Goal: Submit feedback/report problem

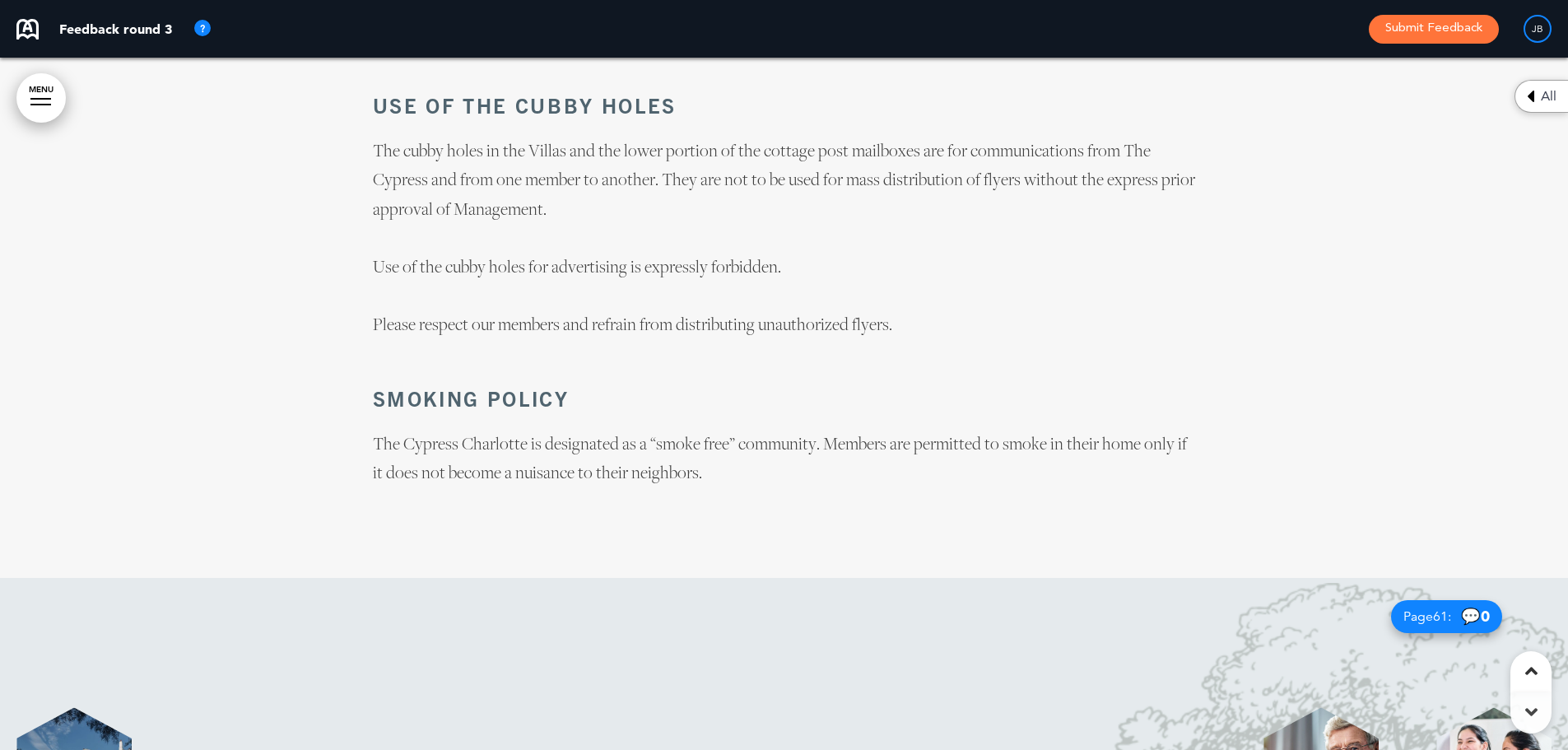
scroll to position [52257, 0]
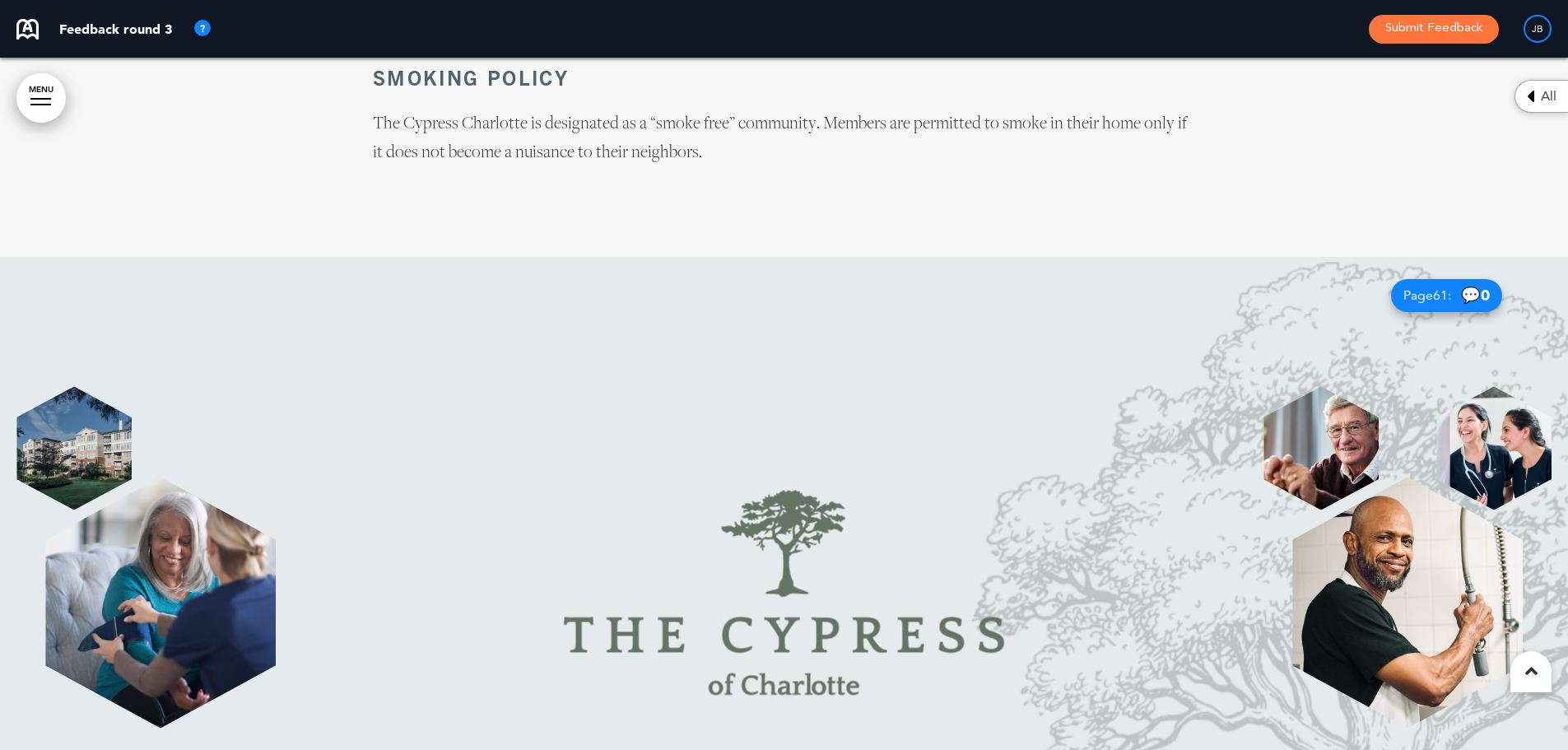
click at [991, 386] on img at bounding box center [784, 593] width 652 height 416
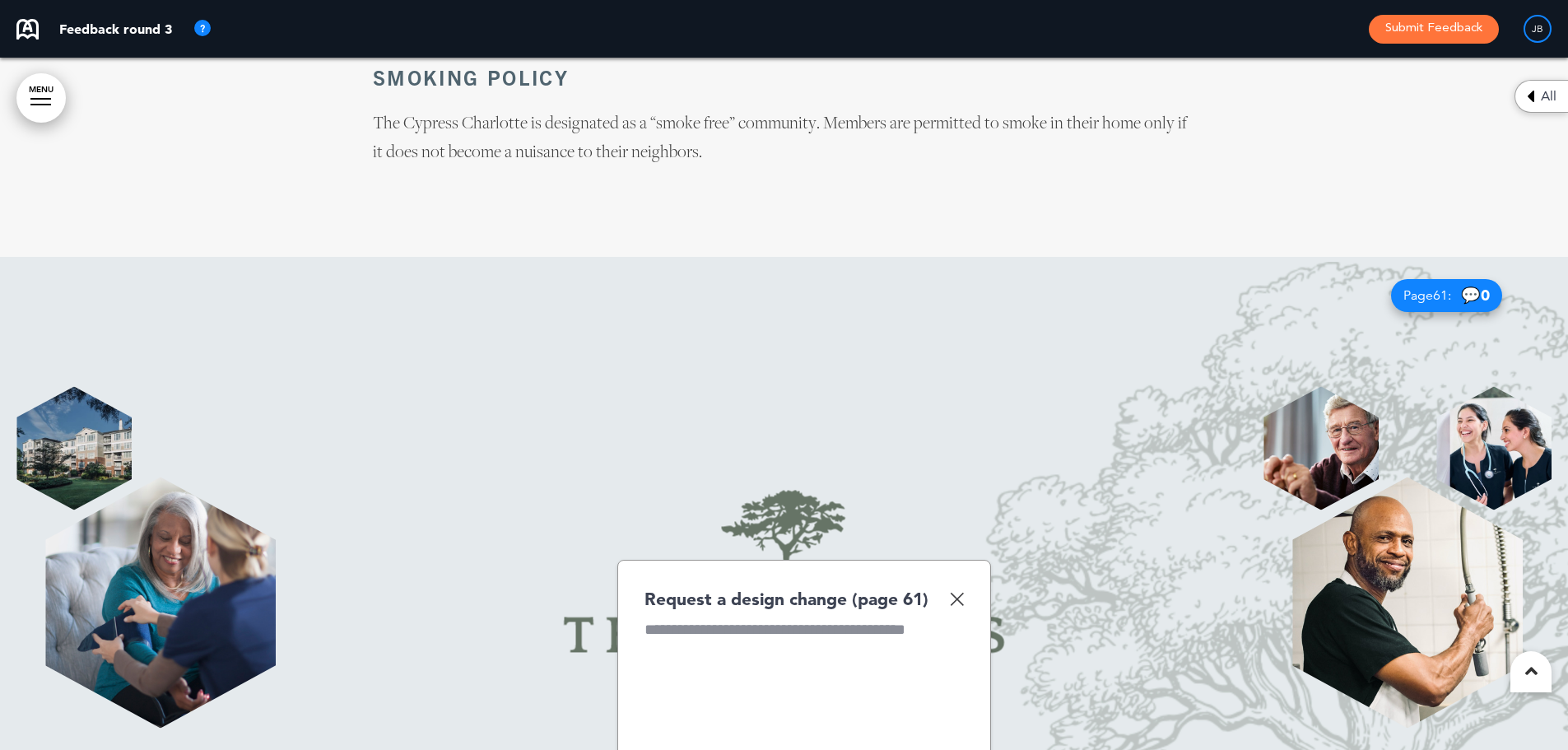
click at [955, 593] on img at bounding box center [957, 599] width 14 height 14
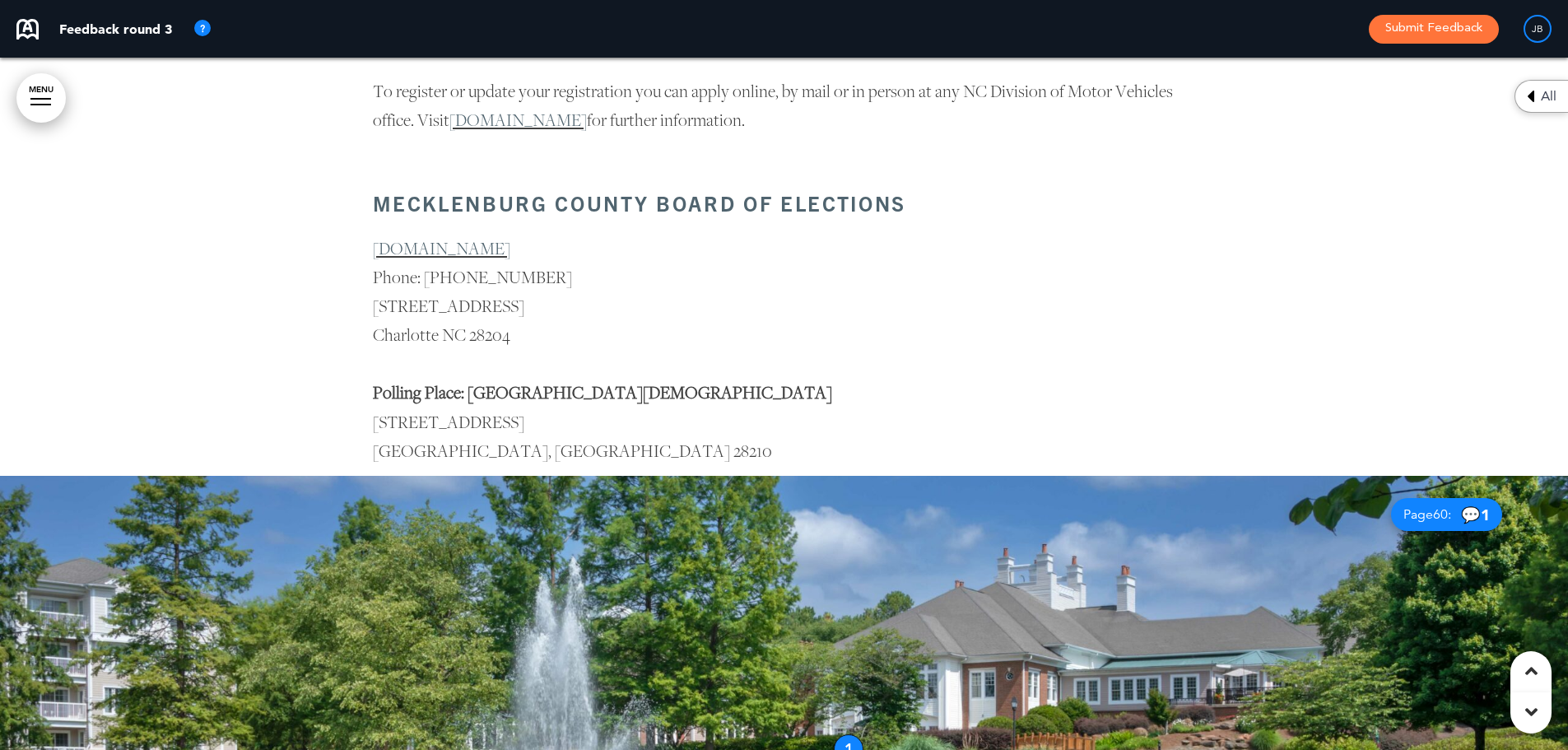
scroll to position [7686, 0]
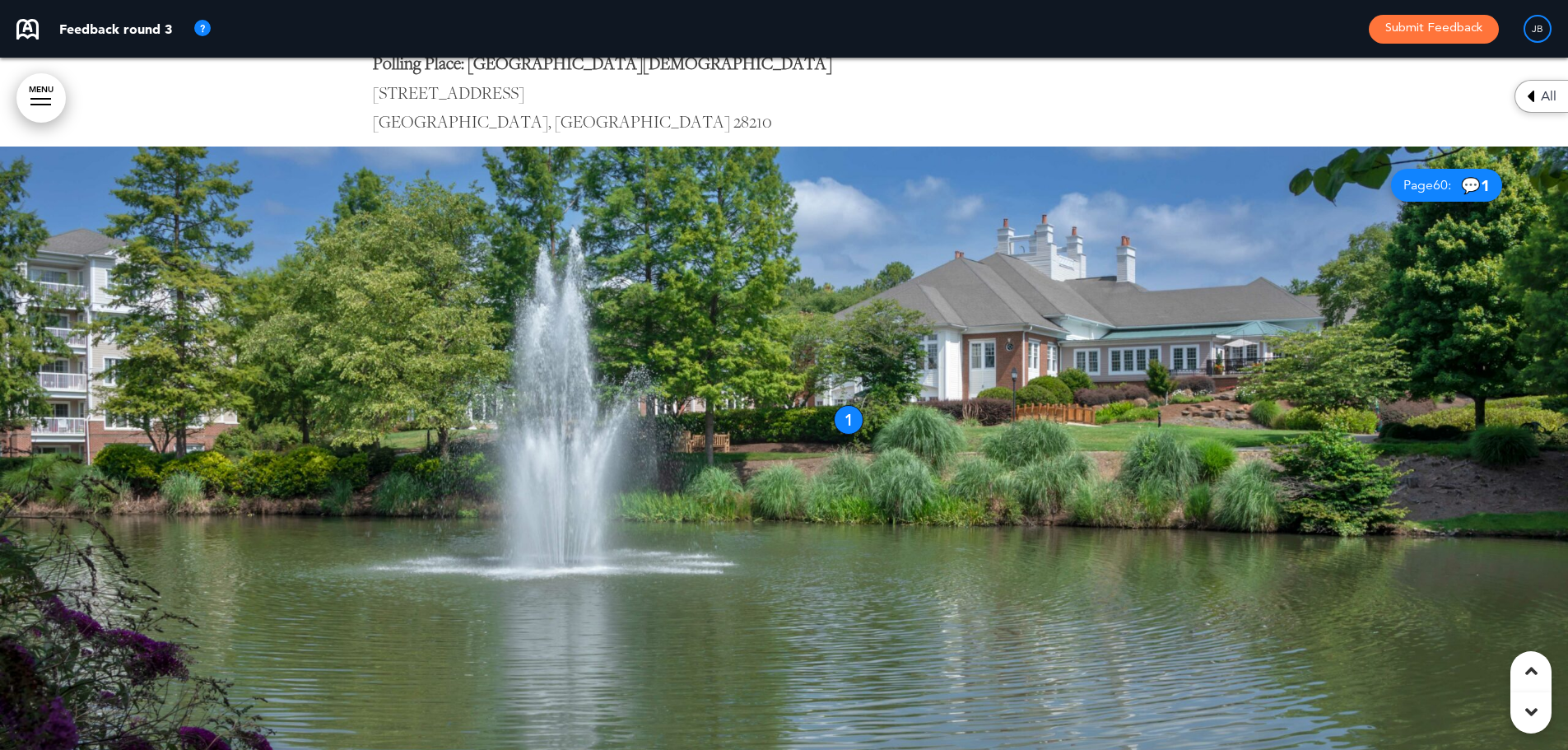
click at [853, 421] on div "1" at bounding box center [848, 420] width 30 height 30
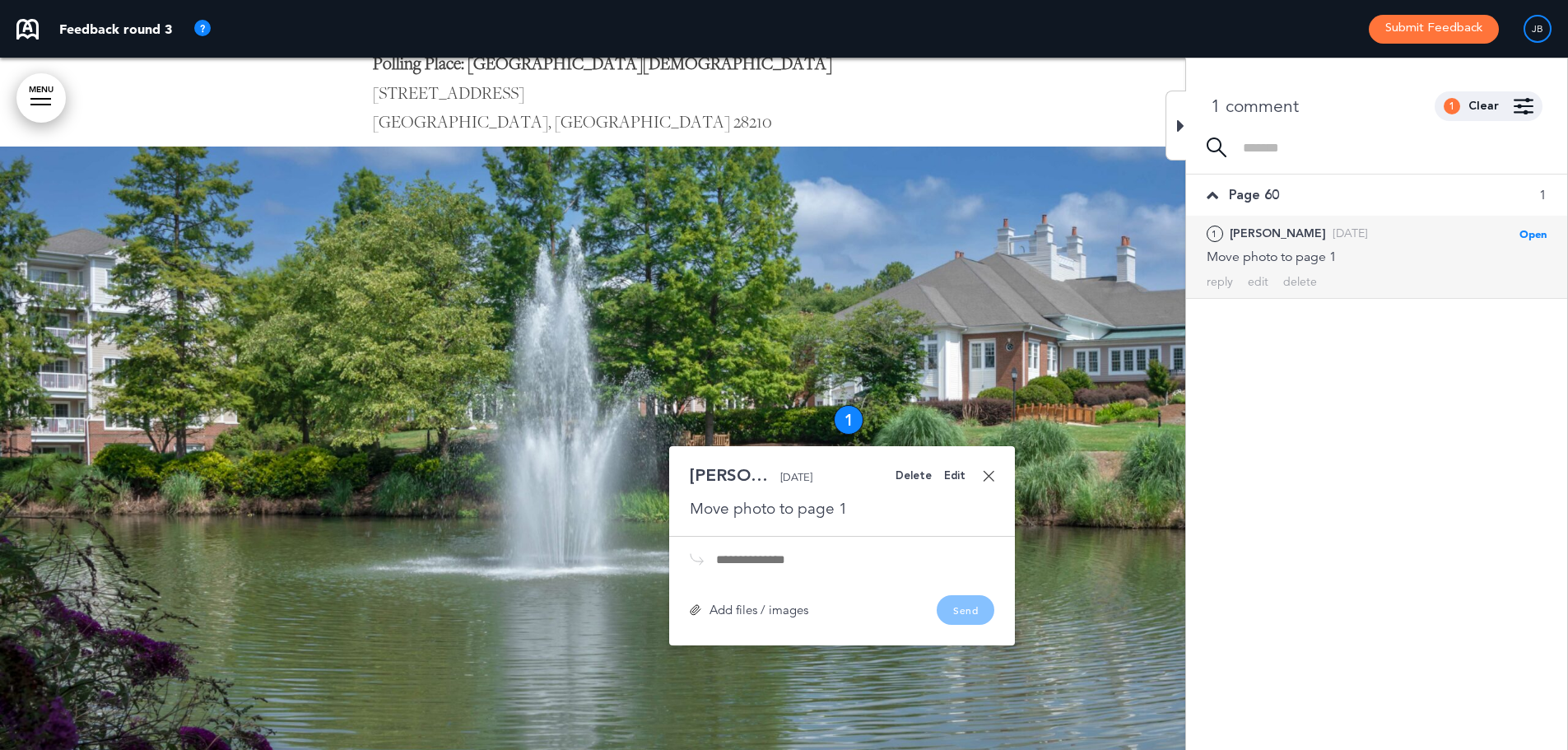
click at [1109, 323] on div at bounding box center [784, 493] width 1568 height 693
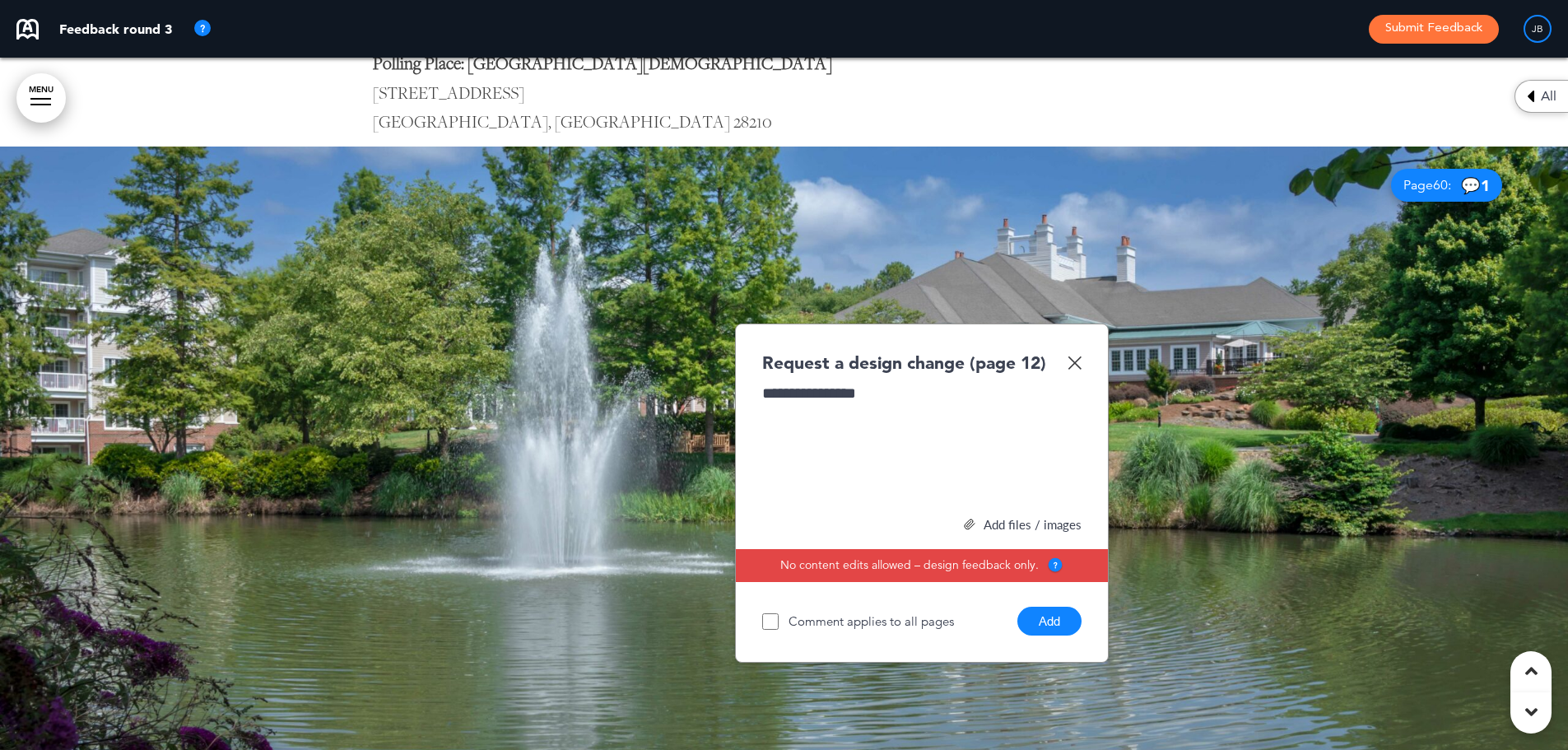
click at [1069, 364] on img at bounding box center [1075, 363] width 14 height 14
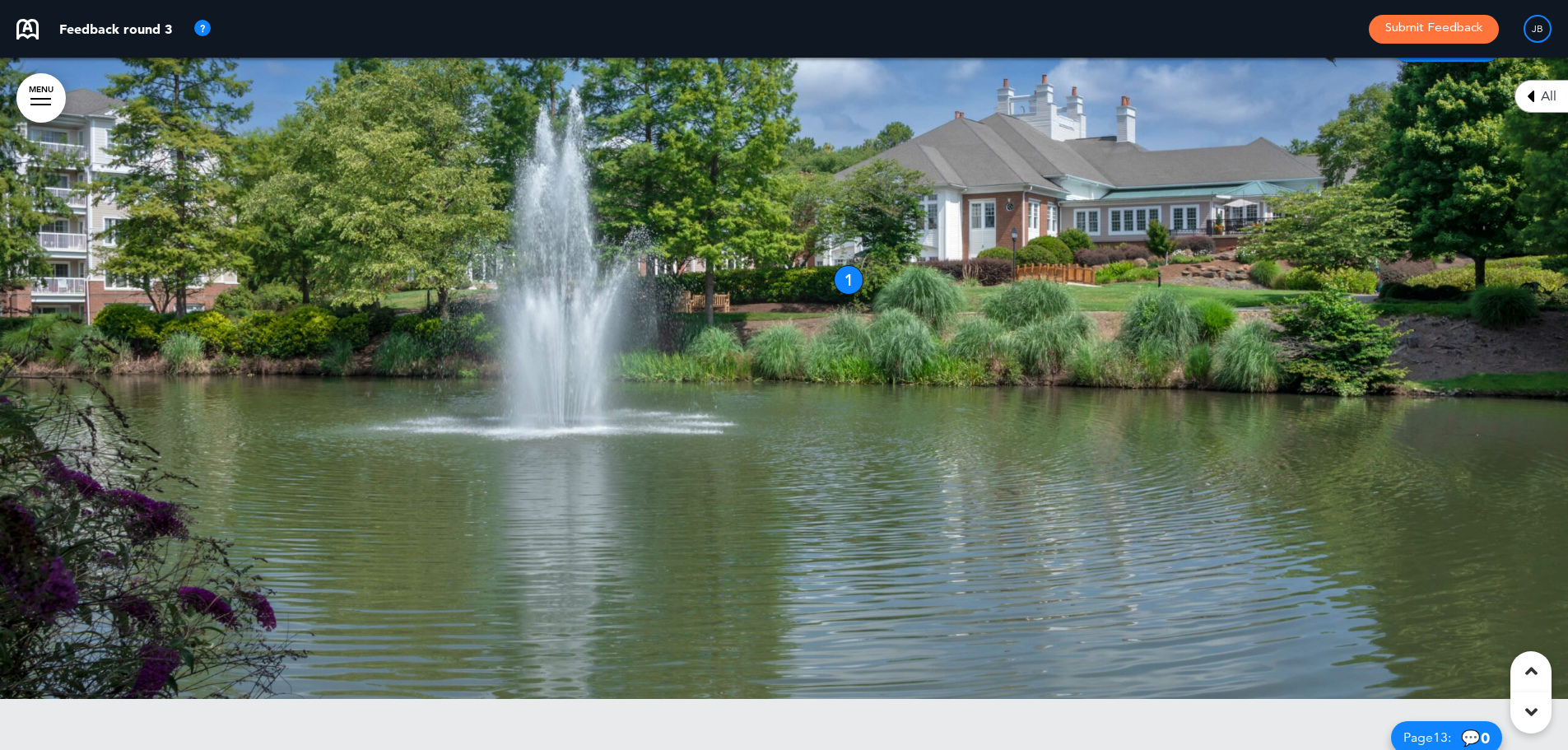
scroll to position [7743, 0]
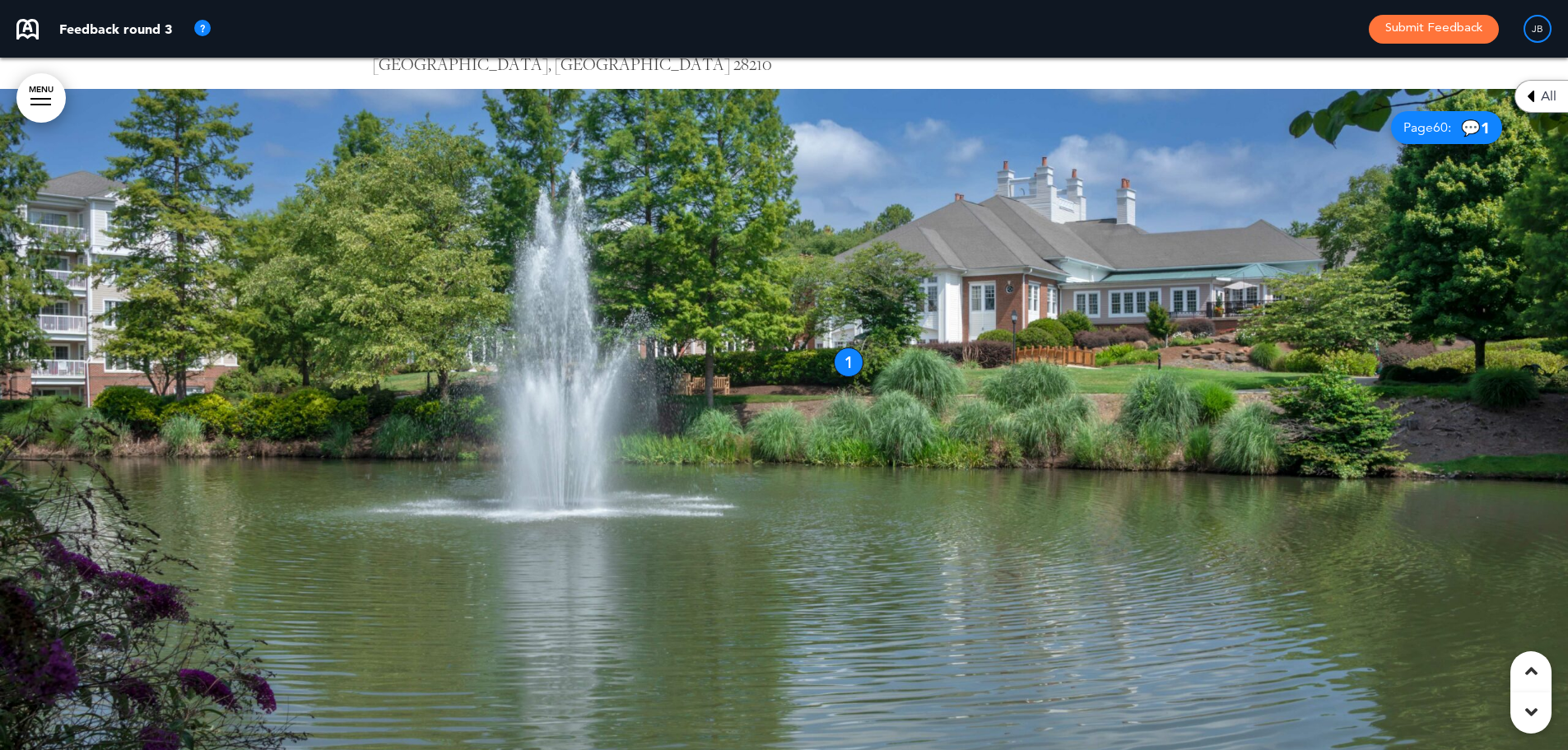
click at [1108, 400] on div at bounding box center [784, 436] width 1568 height 693
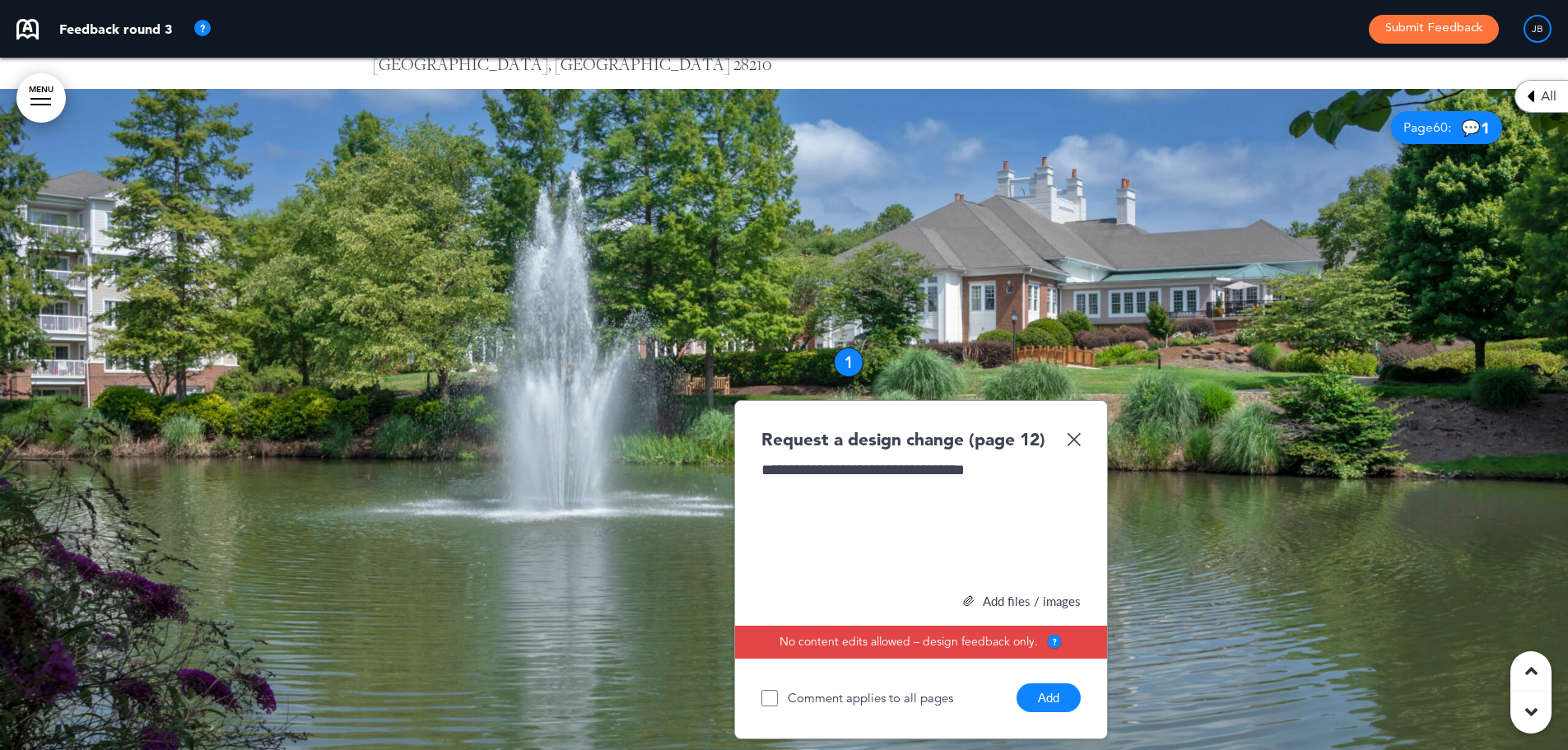
click at [998, 598] on div "Add files / images" at bounding box center [921, 602] width 319 height 13
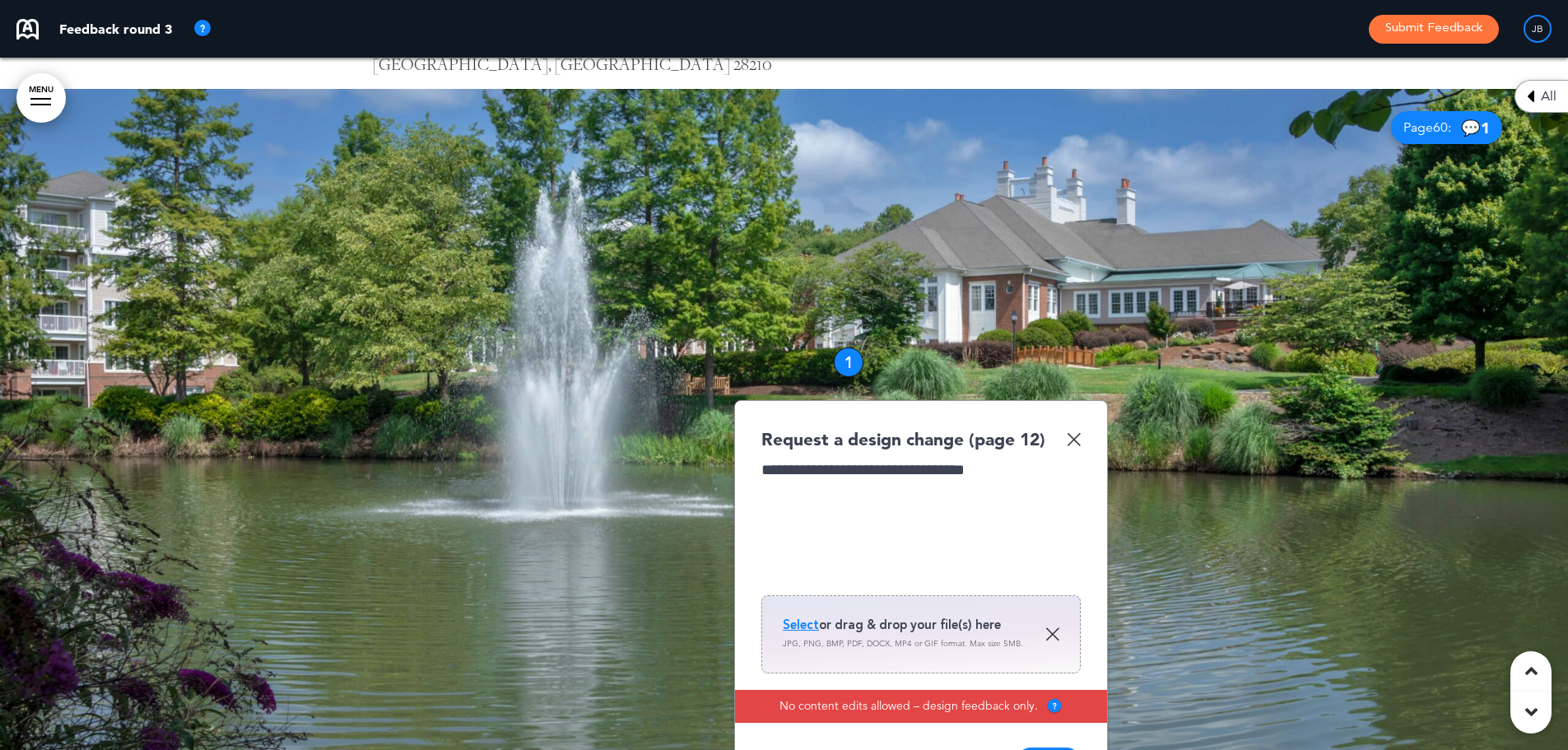
click at [868, 631] on div "Select or drag & drop your file(s) here JPG, PNG, BMP, PDF, DOCX, MP4 or GIF fo…" at bounding box center [921, 635] width 277 height 36
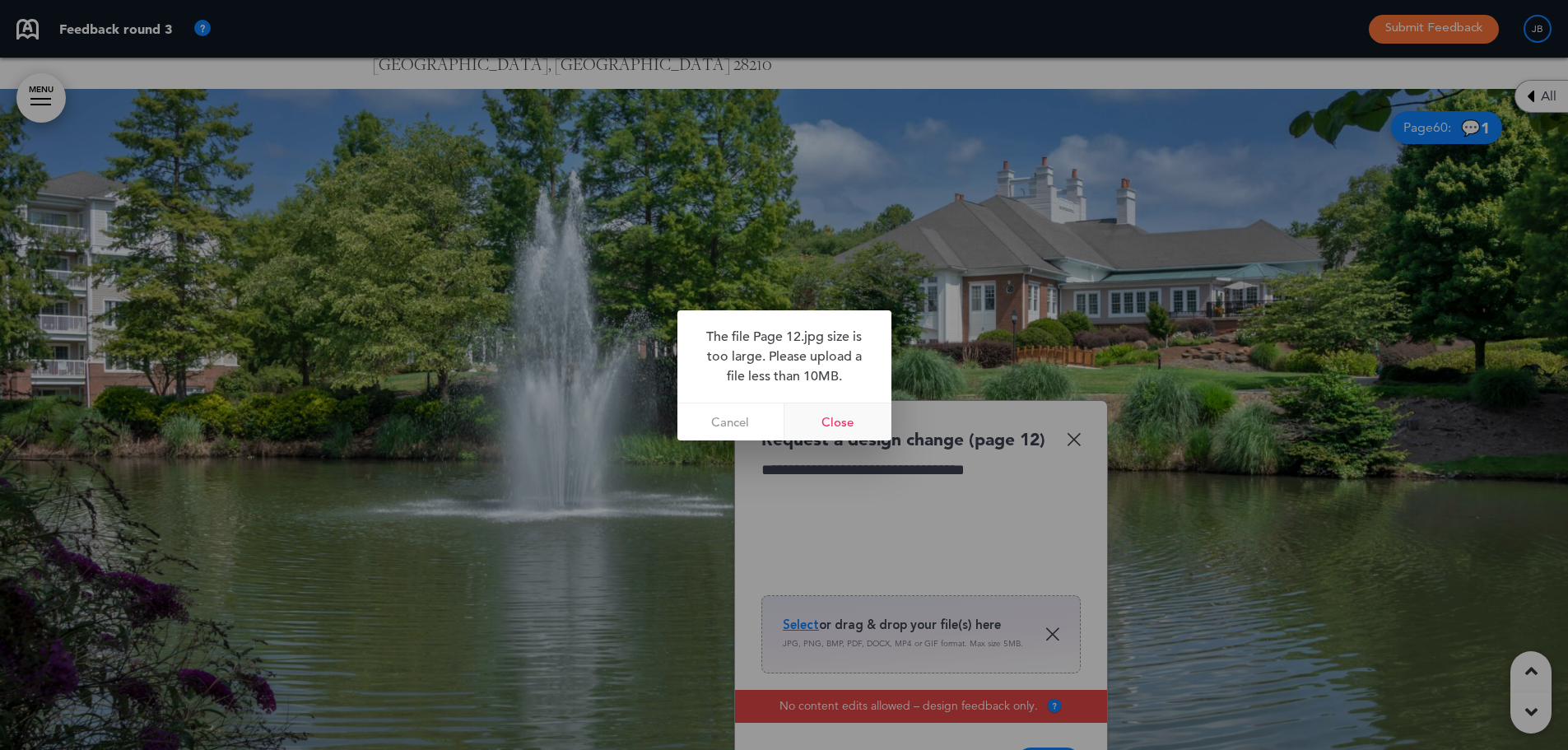
click at [811, 419] on link "Close" at bounding box center [838, 422] width 107 height 37
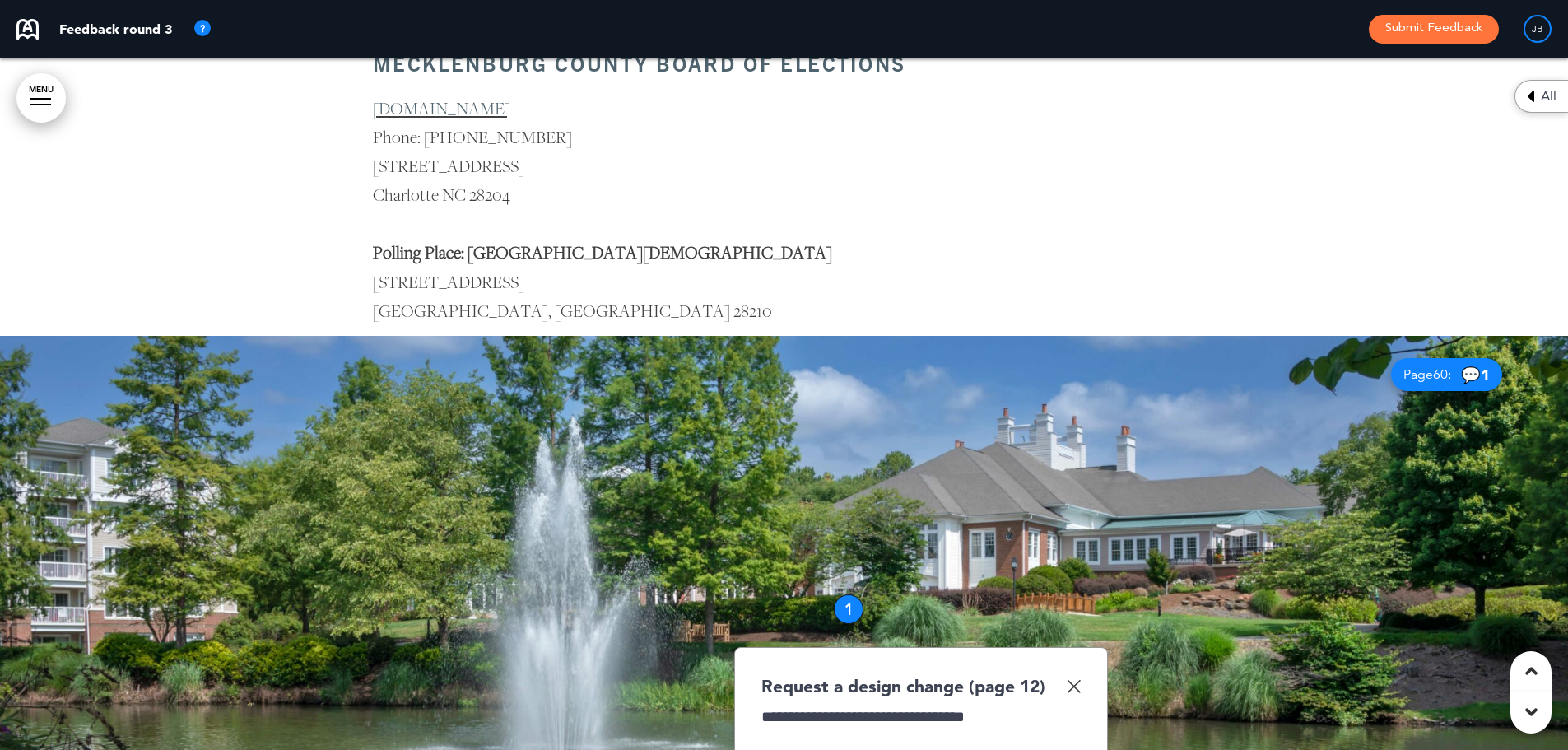
scroll to position [7990, 0]
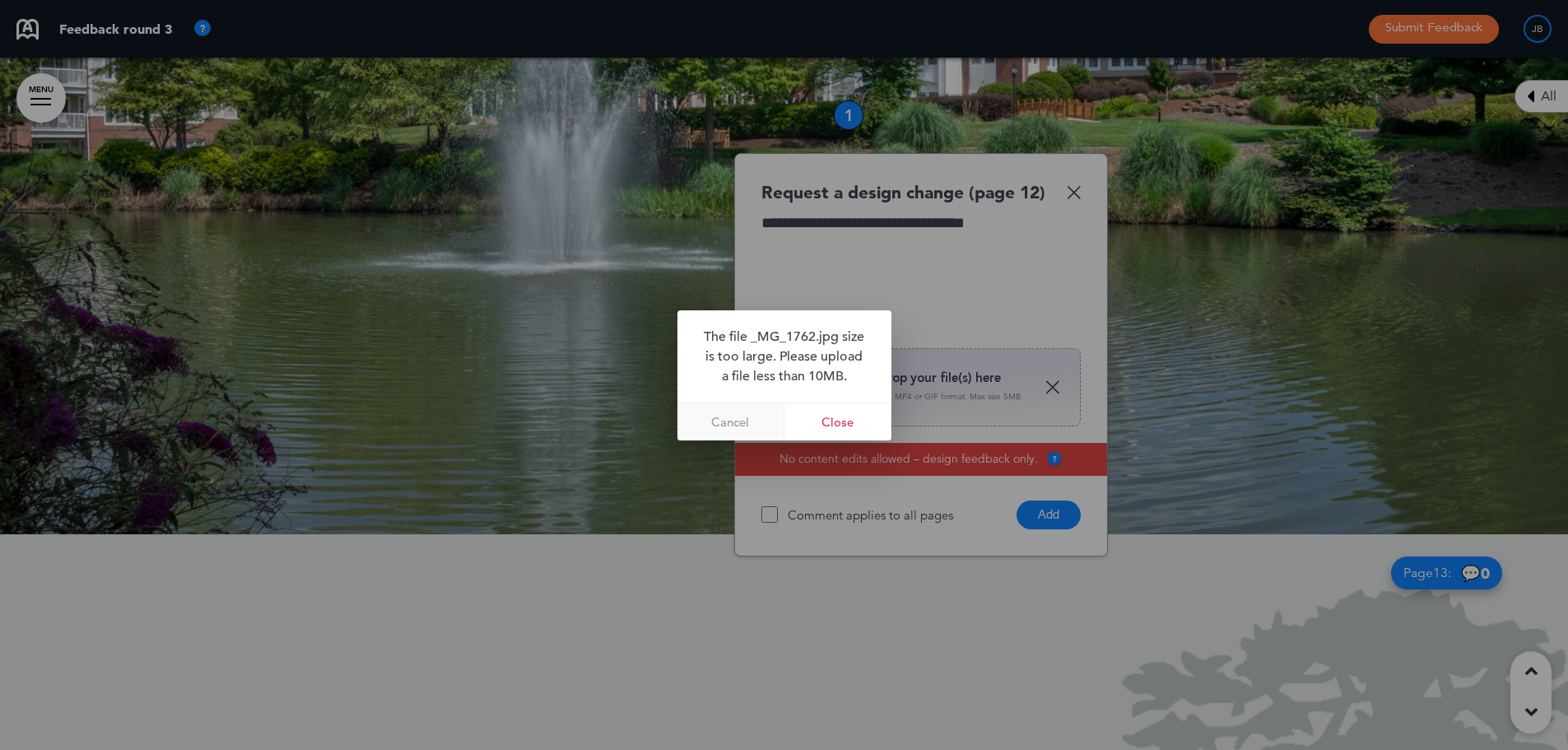
click at [727, 420] on link "Cancel" at bounding box center [731, 422] width 107 height 37
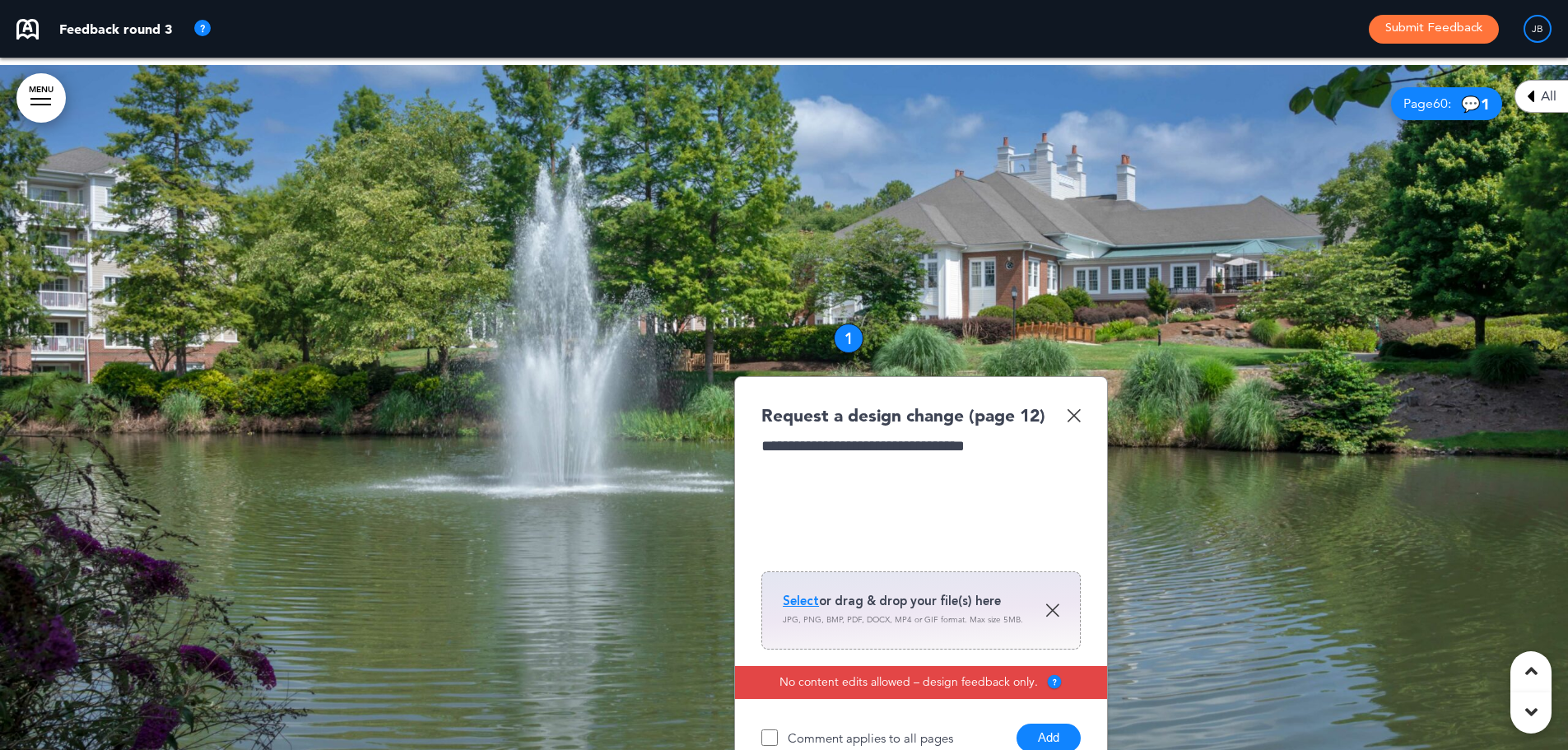
scroll to position [7496, 0]
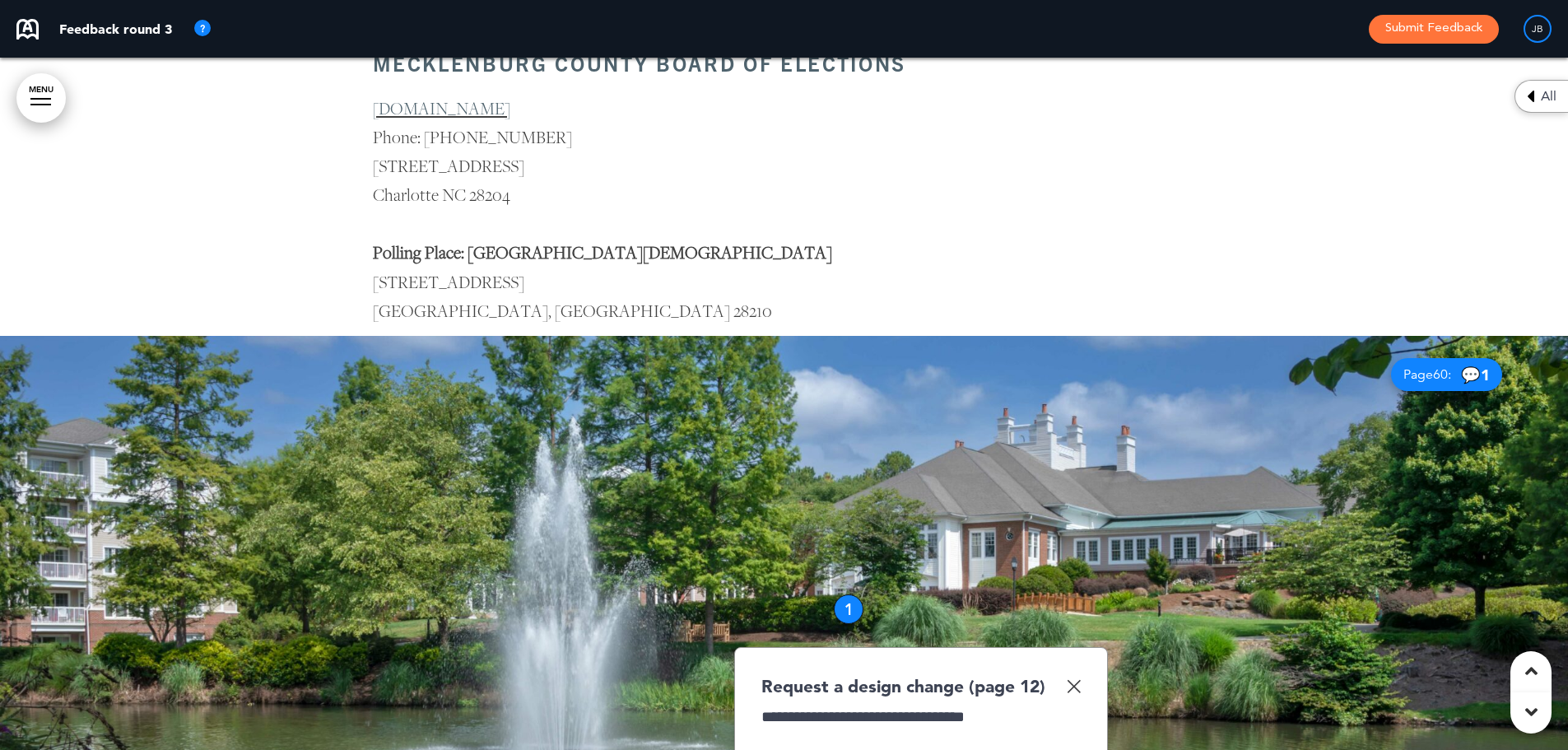
click at [1073, 682] on img at bounding box center [1074, 686] width 14 height 14
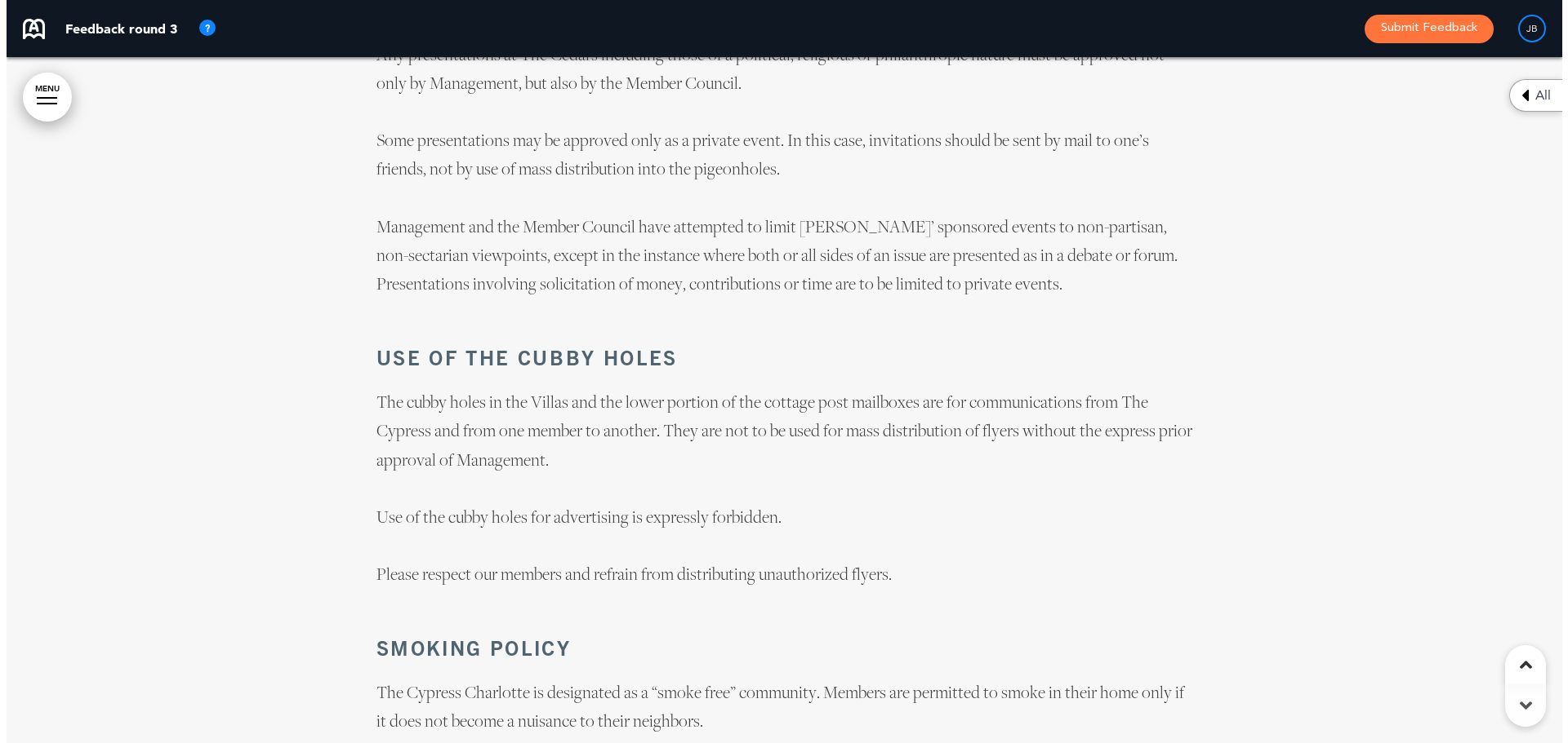
scroll to position [50791, 0]
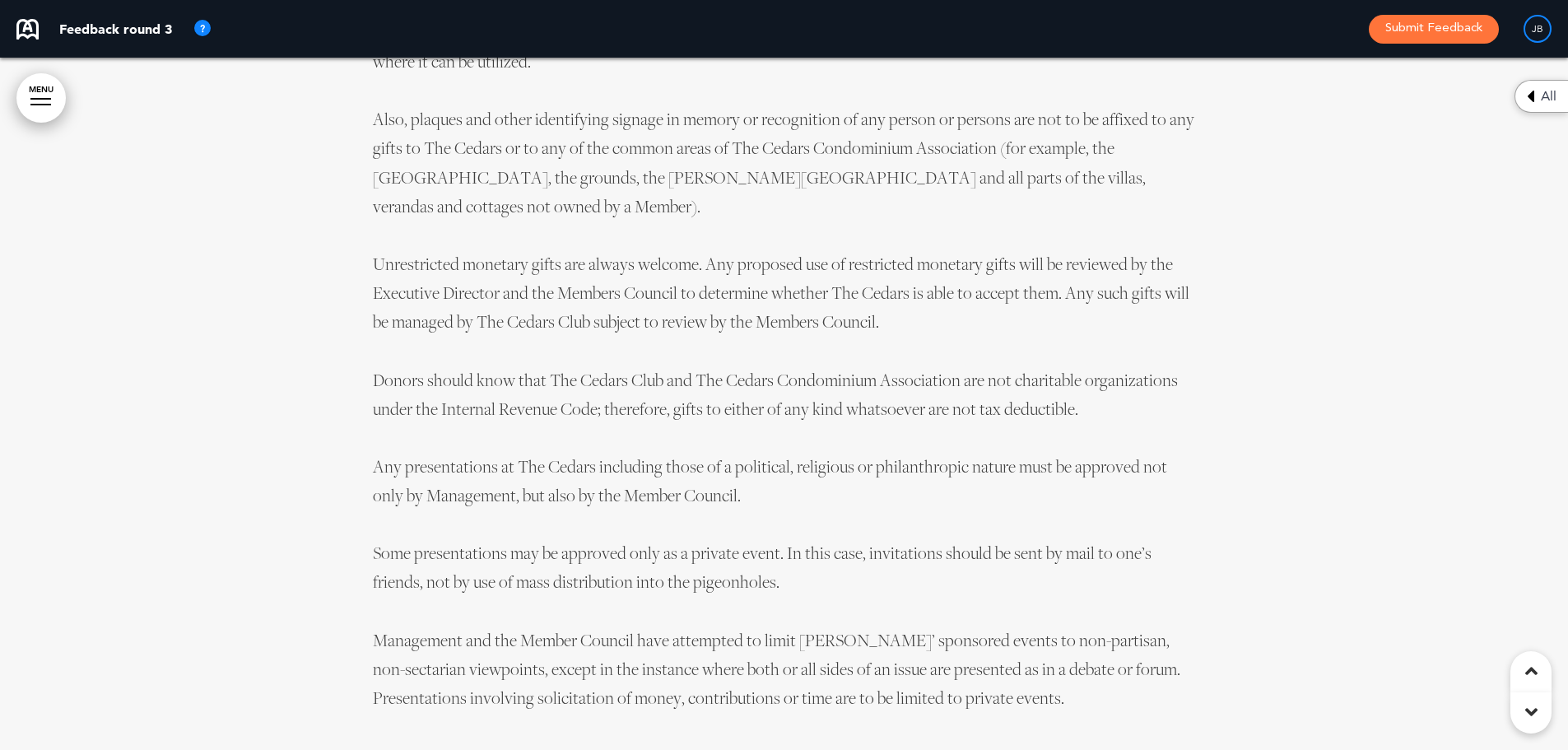
click at [38, 100] on link "MENU" at bounding box center [41, 98] width 49 height 49
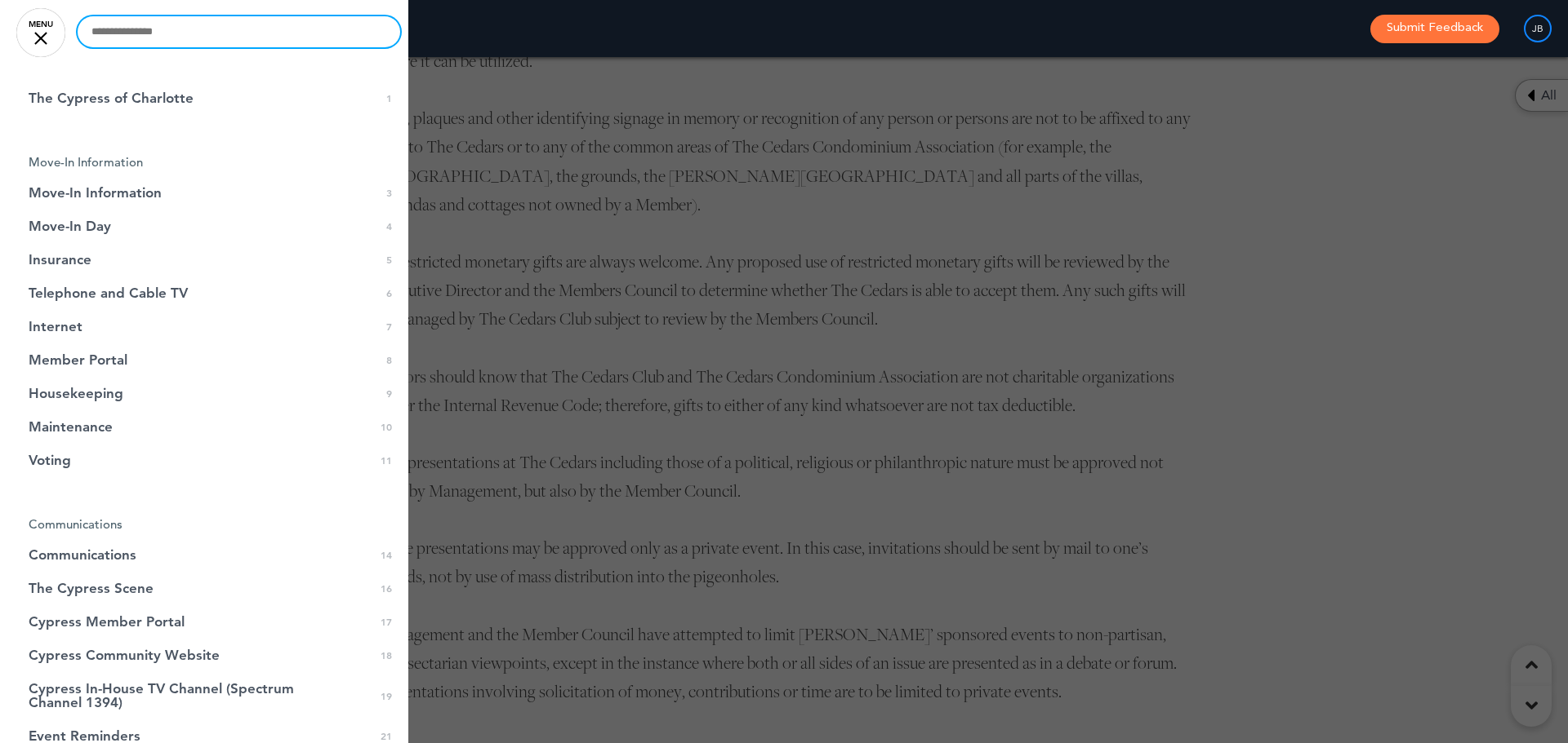
click at [197, 28] on input "text" at bounding box center [239, 31] width 322 height 31
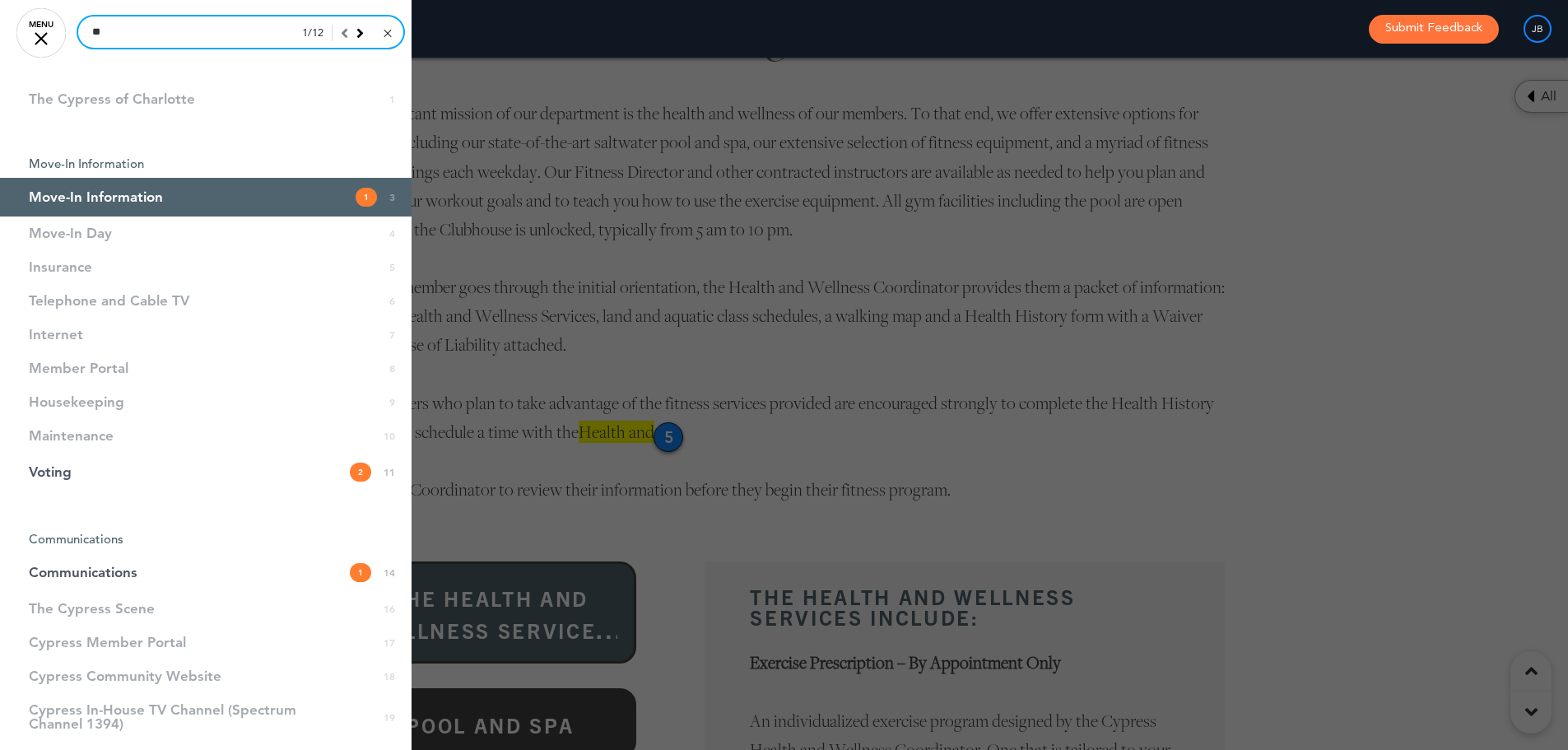
scroll to position [1386, 0]
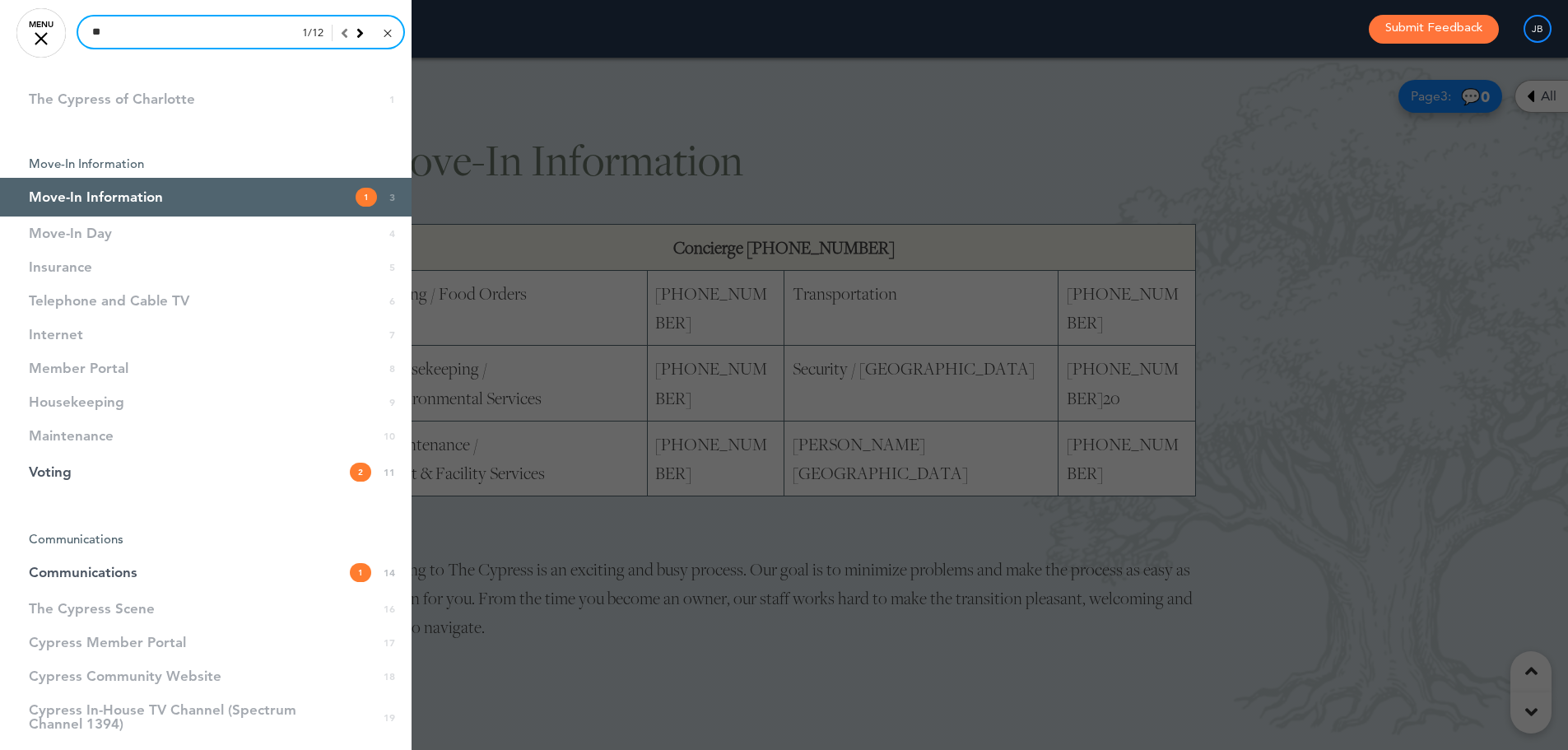
type input "**"
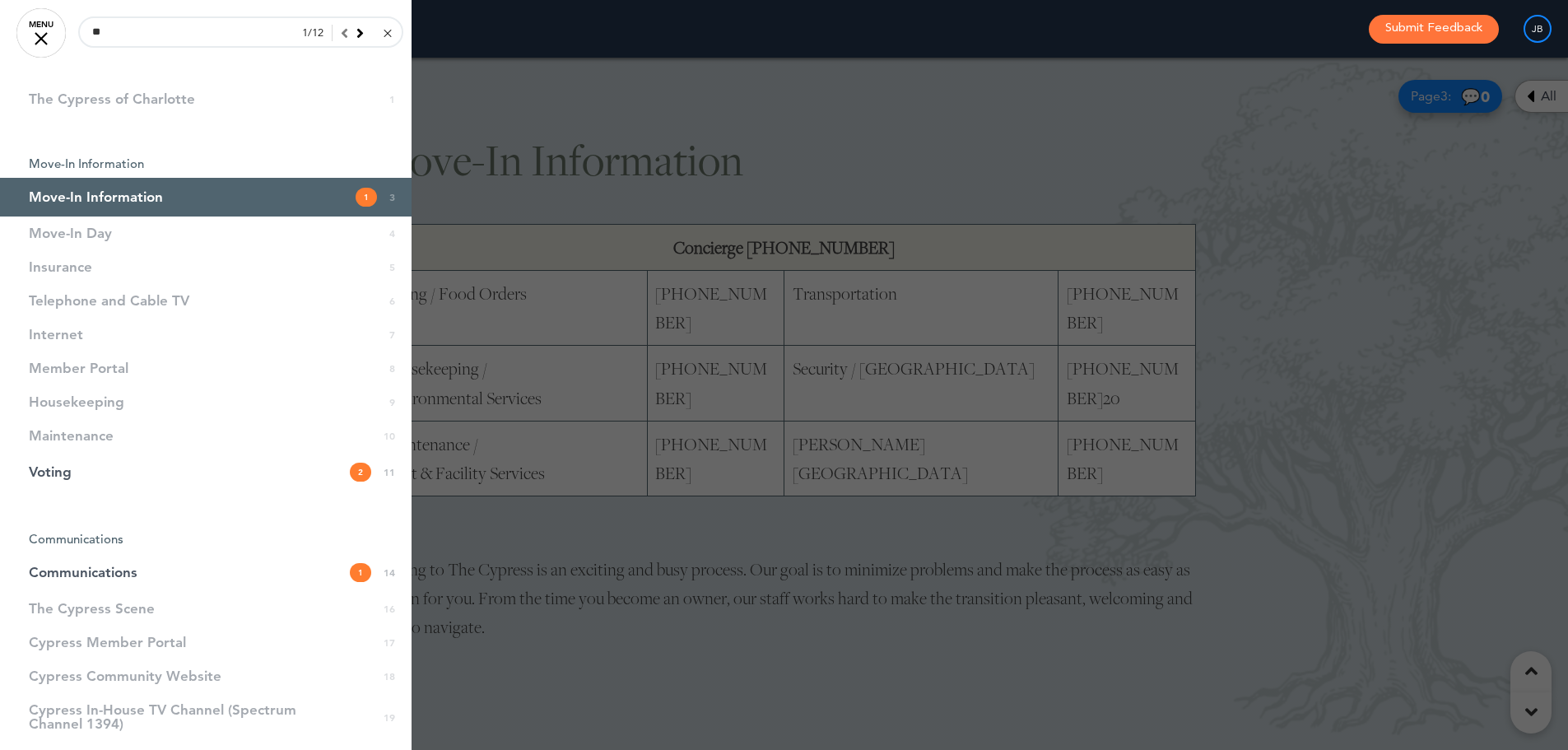
click at [699, 209] on div at bounding box center [784, 375] width 1568 height 750
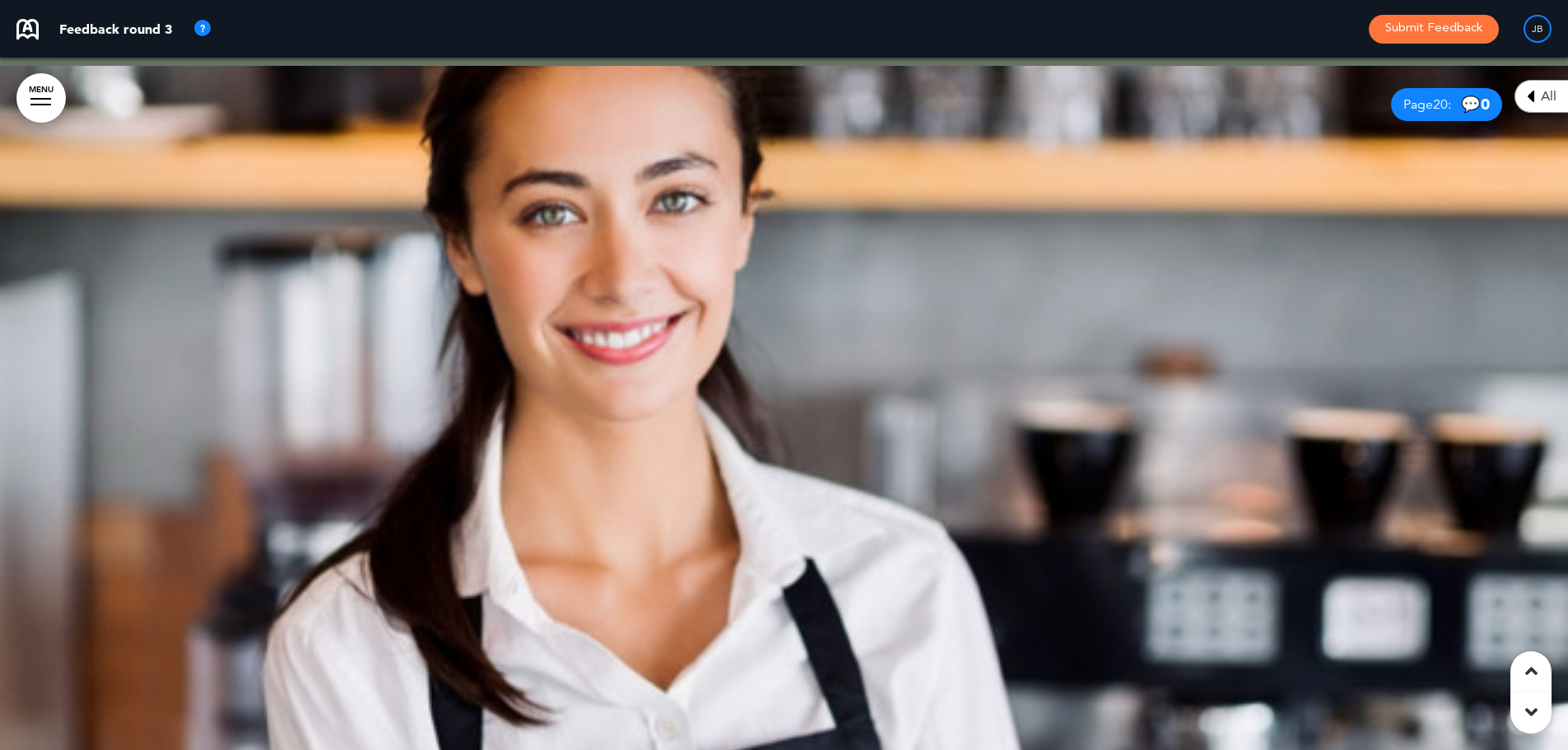
scroll to position [13577, 0]
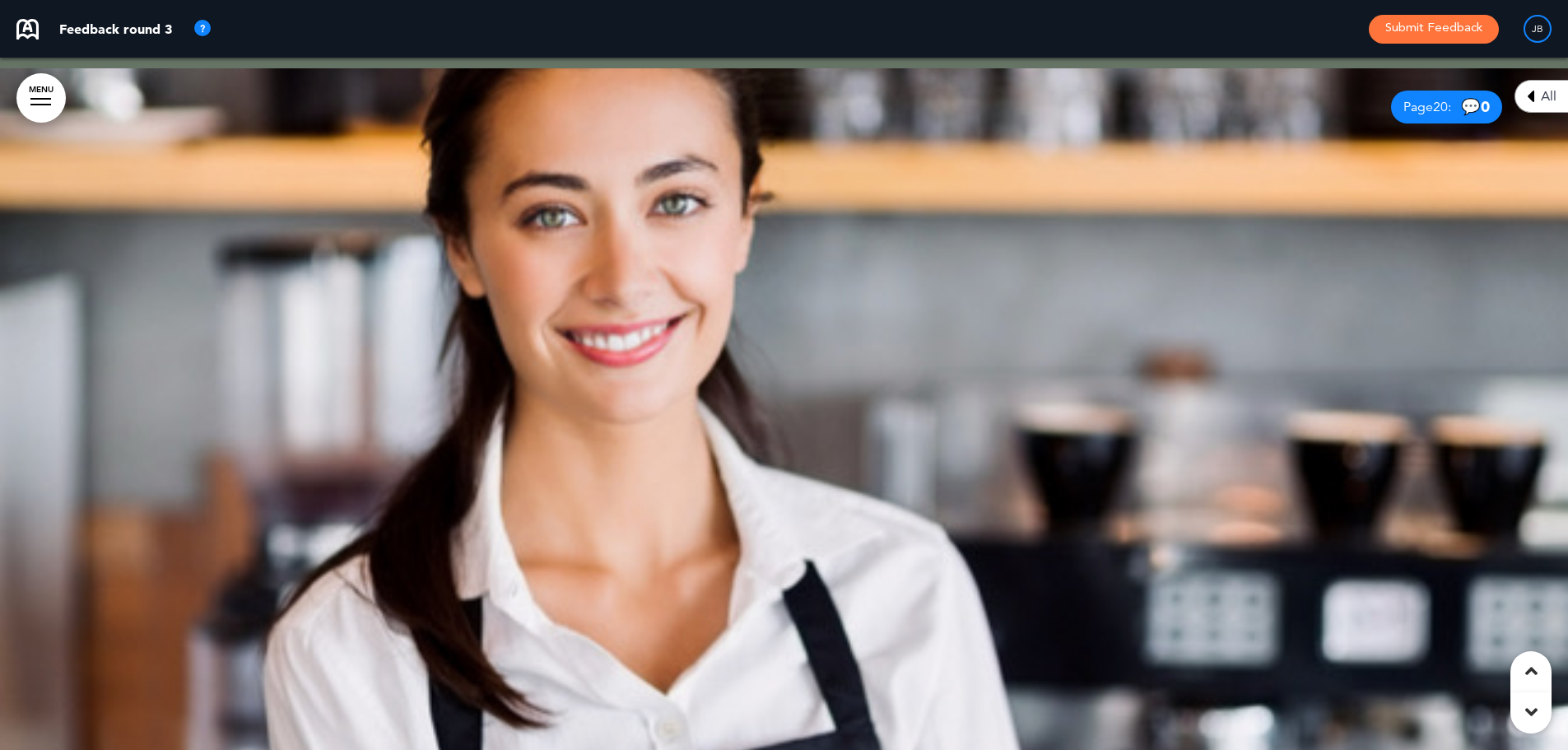
click at [989, 409] on div at bounding box center [784, 415] width 1568 height 693
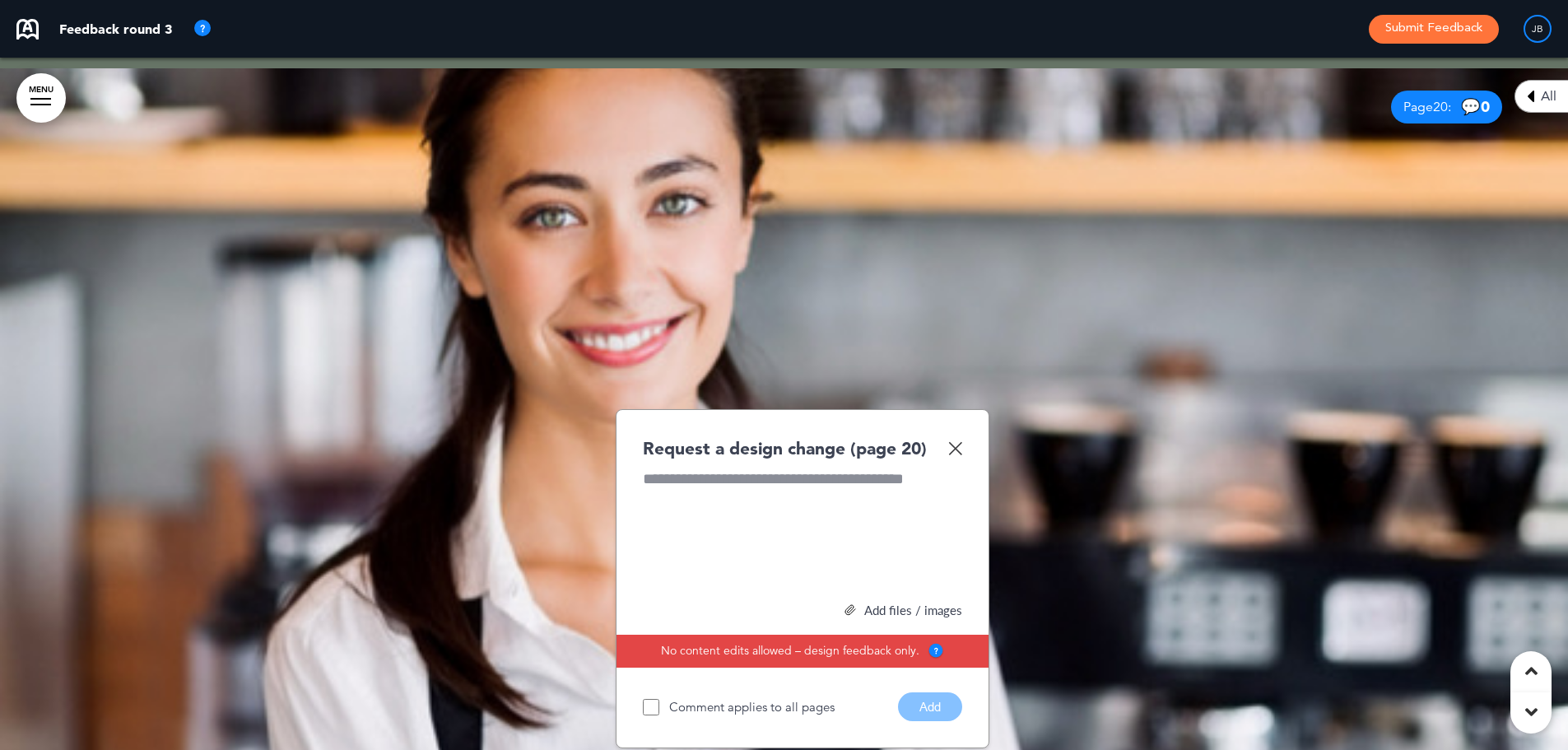
click at [876, 610] on div "Add files / images" at bounding box center [802, 610] width 319 height 13
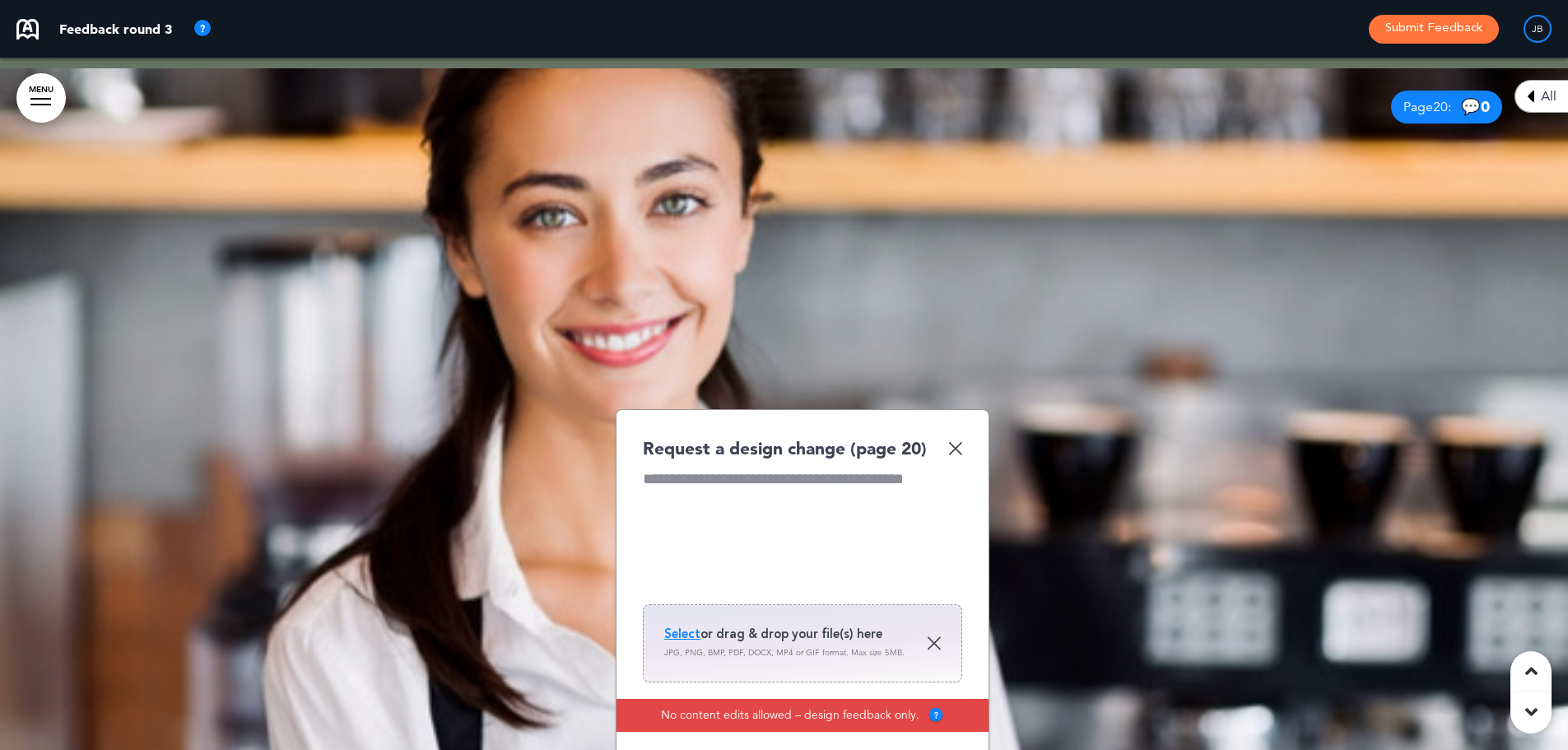
click at [814, 633] on div "Select or drag & drop your file(s) here JPG, PNG, BMP, PDF, DOCX, MP4 or GIF fo…" at bounding box center [802, 644] width 277 height 36
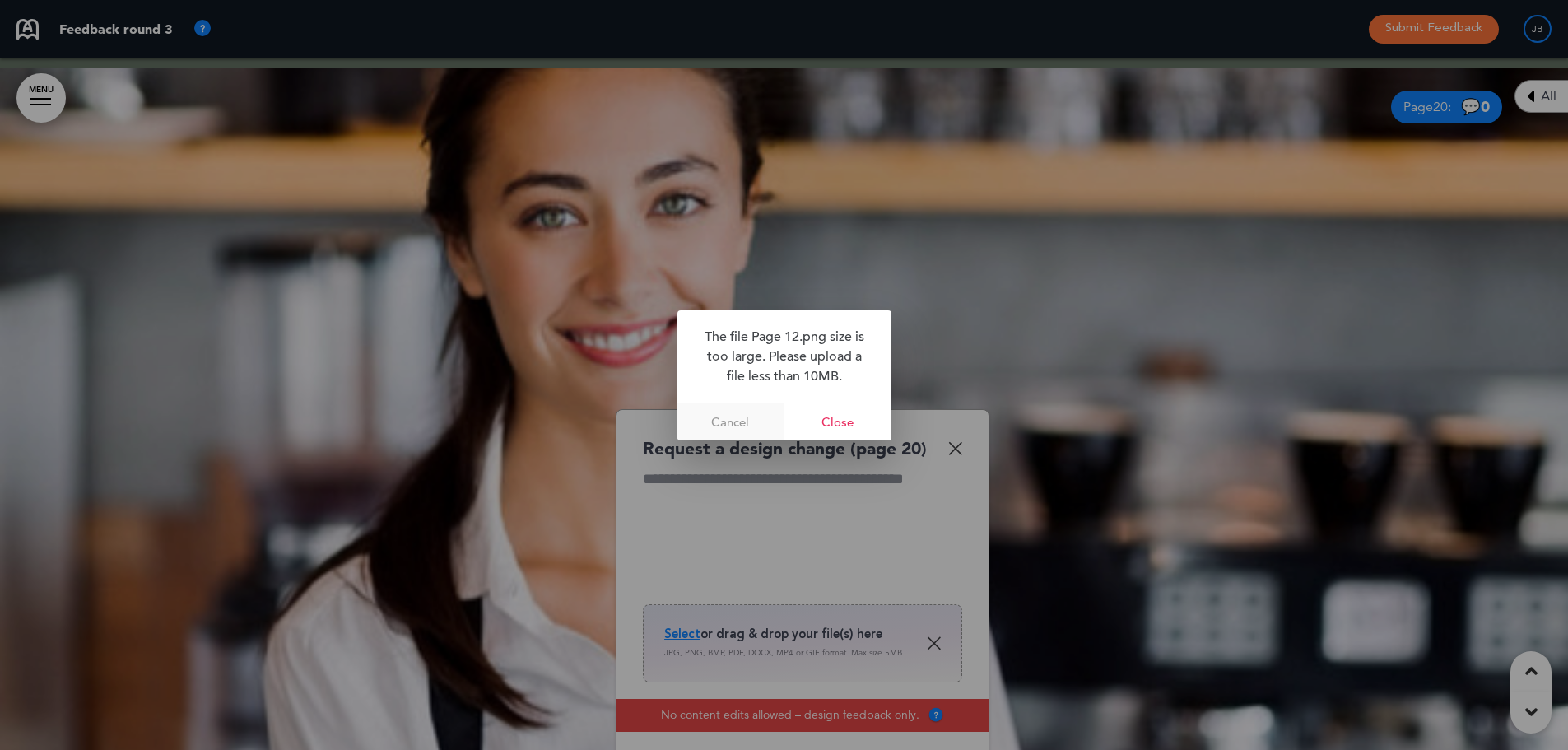
click at [750, 419] on link "Cancel" at bounding box center [731, 422] width 107 height 37
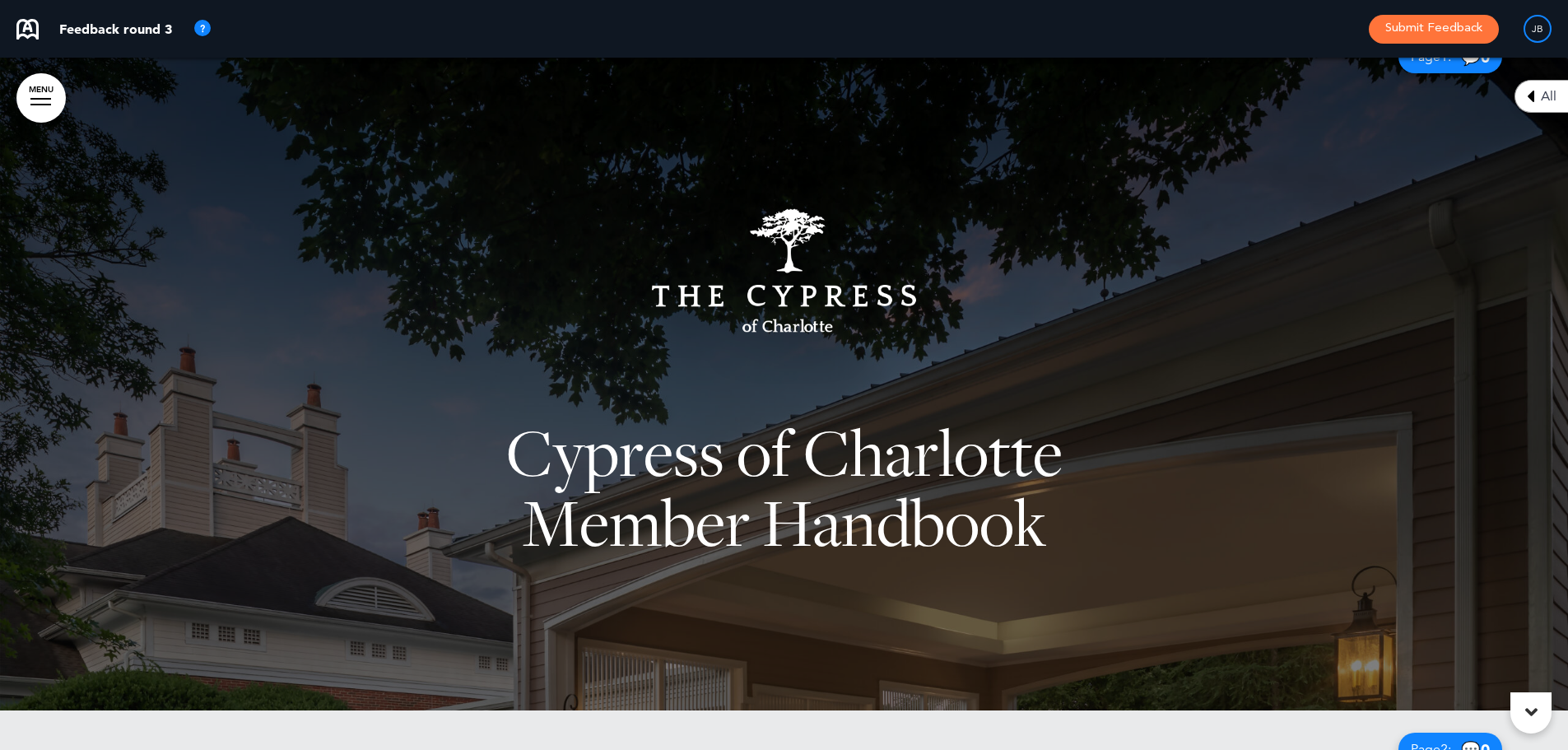
scroll to position [0, 0]
